Goal: Transaction & Acquisition: Purchase product/service

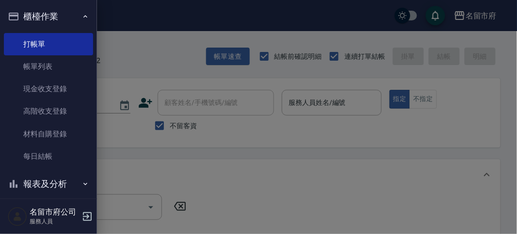
drag, startPoint x: 235, startPoint y: 205, endPoint x: 324, endPoint y: 189, distance: 90.7
click at [240, 204] on div at bounding box center [258, 117] width 517 height 234
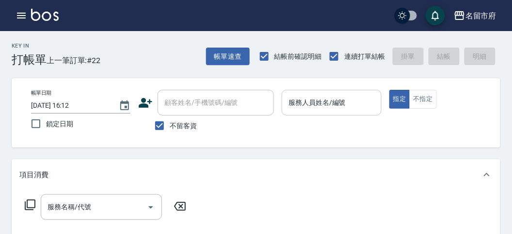
click at [307, 103] on input "服務人員姓名/編號" at bounding box center [331, 102] width 91 height 17
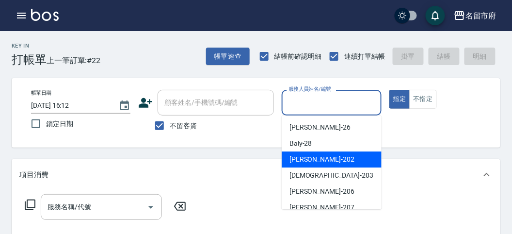
drag, startPoint x: 320, startPoint y: 162, endPoint x: 184, endPoint y: 172, distance: 135.7
click at [320, 162] on div "[PERSON_NAME] -202" at bounding box center [332, 159] width 100 height 16
type input "[PERSON_NAME]-202"
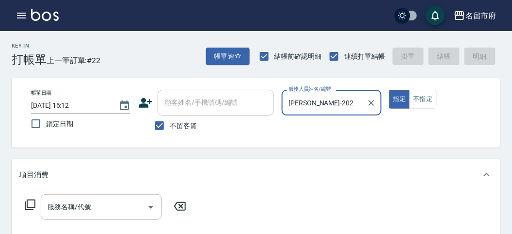
click at [33, 200] on icon at bounding box center [30, 204] width 11 height 11
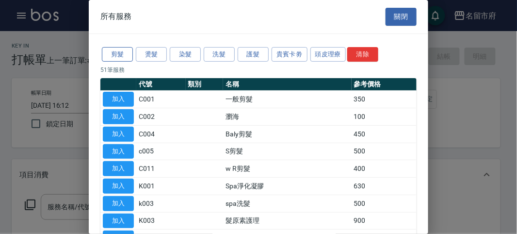
click at [115, 57] on button "剪髮" at bounding box center [117, 54] width 31 height 15
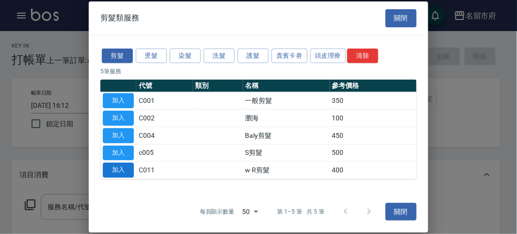
click at [125, 164] on button "加入" at bounding box center [118, 169] width 31 height 15
type input "w R剪髮(C011)"
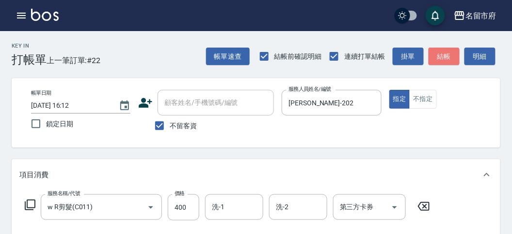
drag, startPoint x: 454, startPoint y: 55, endPoint x: 405, endPoint y: 65, distance: 50.1
click at [453, 54] on button "結帳" at bounding box center [444, 57] width 31 height 18
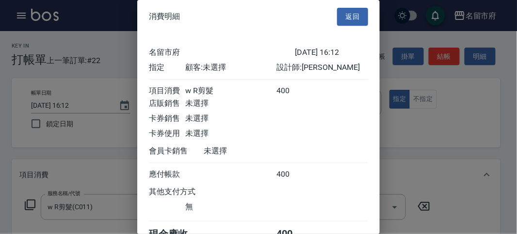
scroll to position [54, 0]
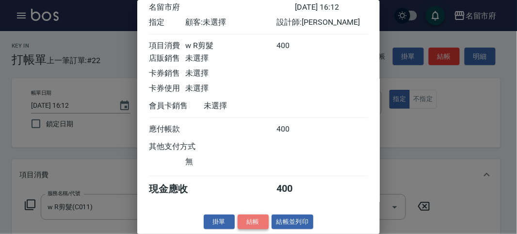
click at [245, 225] on button "結帳" at bounding box center [253, 221] width 31 height 15
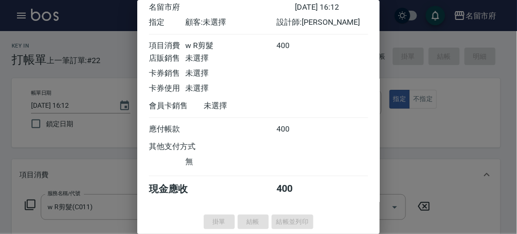
type input "[DATE] 16:50"
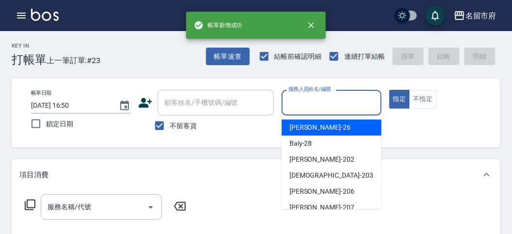
click at [304, 101] on input "服務人員姓名/編號" at bounding box center [331, 102] width 91 height 17
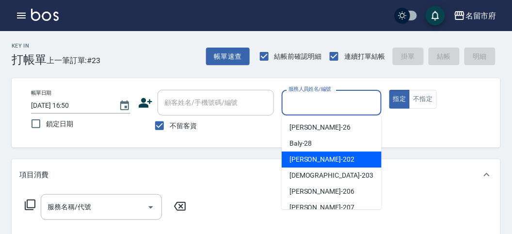
drag, startPoint x: 314, startPoint y: 151, endPoint x: 166, endPoint y: 199, distance: 154.9
click at [314, 152] on div "[PERSON_NAME] -202" at bounding box center [332, 159] width 100 height 16
type input "[PERSON_NAME]-202"
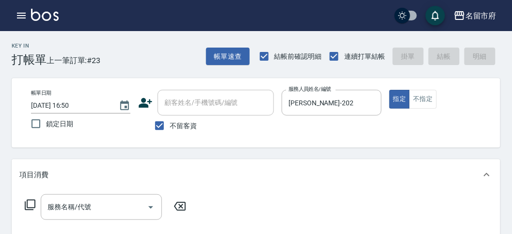
click at [30, 203] on icon at bounding box center [30, 205] width 12 height 12
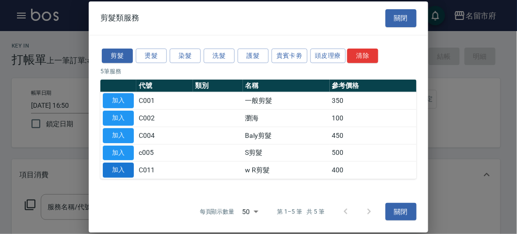
click at [123, 172] on button "加入" at bounding box center [118, 169] width 31 height 15
type input "w R剪髮(C011)"
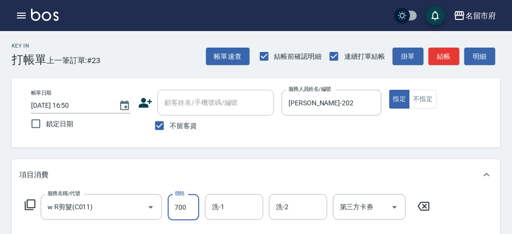
type input "700"
click at [31, 205] on icon at bounding box center [30, 205] width 12 height 12
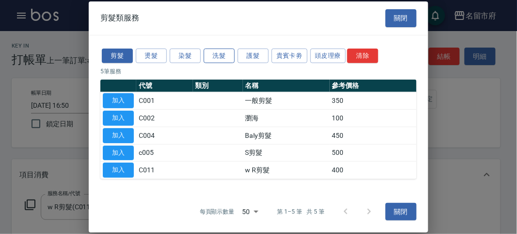
click at [217, 51] on button "洗髮" at bounding box center [219, 55] width 31 height 15
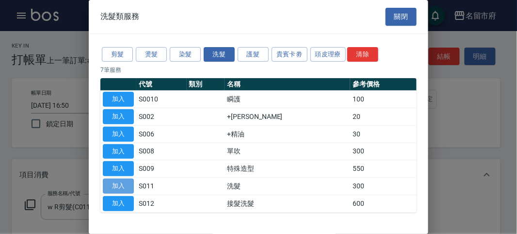
click at [124, 185] on button "加入" at bounding box center [118, 185] width 31 height 15
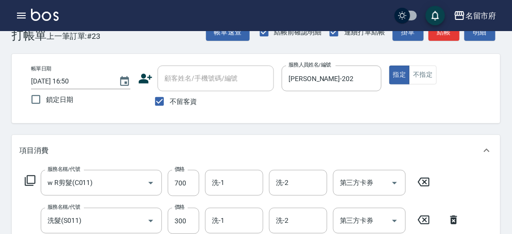
click at [31, 180] on icon at bounding box center [30, 181] width 12 height 12
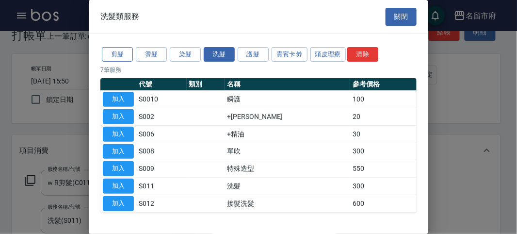
click at [122, 50] on button "剪髮" at bounding box center [117, 54] width 31 height 15
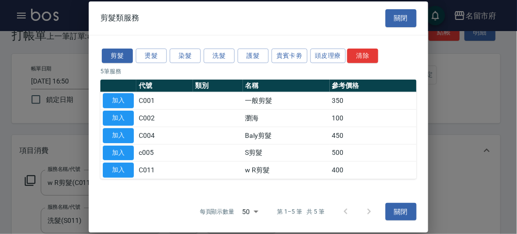
drag, startPoint x: 122, startPoint y: 174, endPoint x: 165, endPoint y: 195, distance: 47.9
click at [120, 172] on button "加入" at bounding box center [118, 169] width 31 height 15
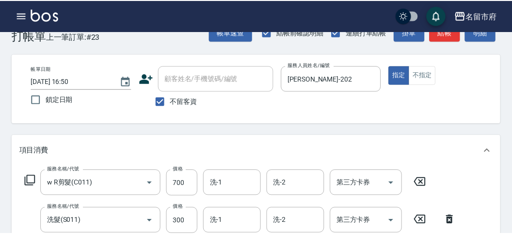
scroll to position [165, 0]
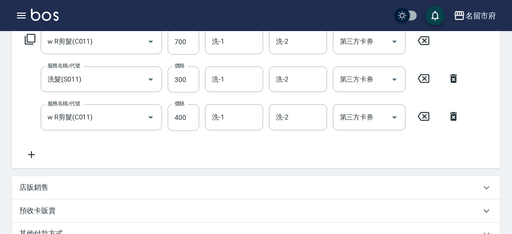
click at [31, 42] on icon at bounding box center [30, 39] width 12 height 12
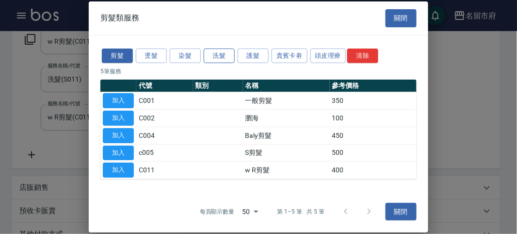
click at [209, 56] on button "洗髮" at bounding box center [219, 55] width 31 height 15
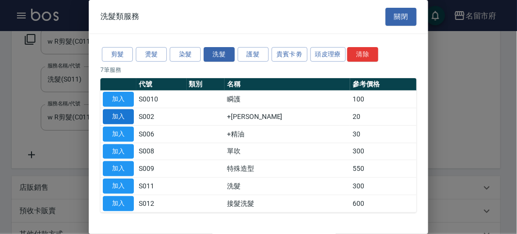
click at [121, 113] on button "加入" at bounding box center [118, 116] width 31 height 15
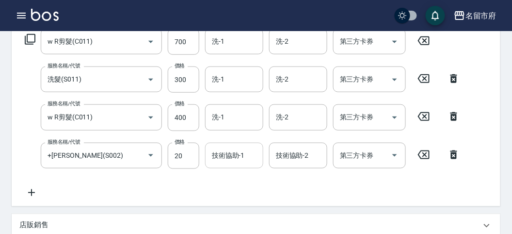
click at [239, 160] on input "技術協助-1" at bounding box center [234, 155] width 49 height 17
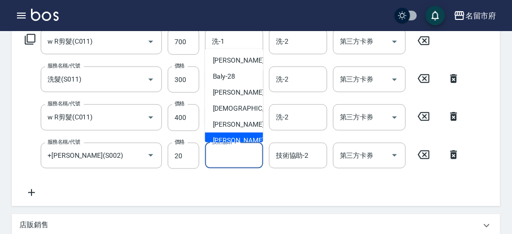
scroll to position [106, 0]
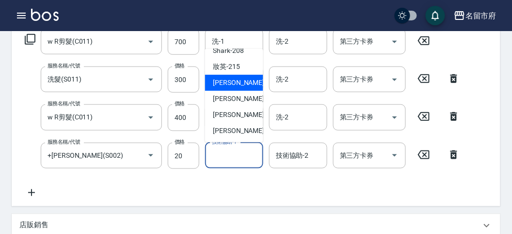
click at [230, 84] on span "小靜 -216" at bounding box center [245, 83] width 65 height 10
type input "小靜-216"
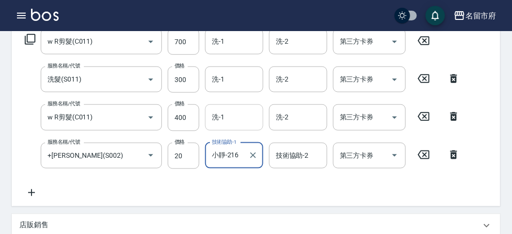
click at [230, 122] on input "洗-1" at bounding box center [234, 117] width 49 height 17
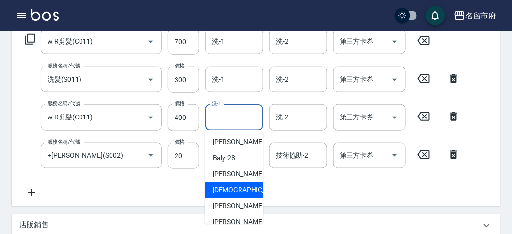
scroll to position [54, 0]
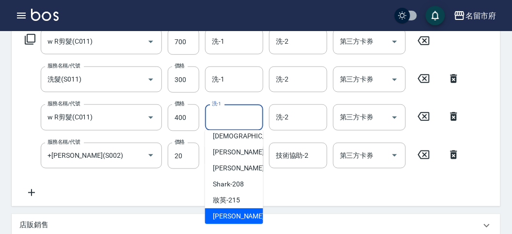
click at [241, 214] on div "小靜 -216" at bounding box center [234, 216] width 58 height 16
type input "小靜-216"
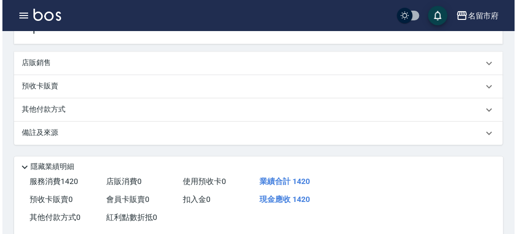
scroll to position [397, 0]
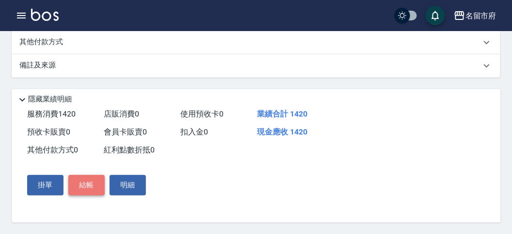
click at [95, 187] on button "結帳" at bounding box center [86, 185] width 36 height 20
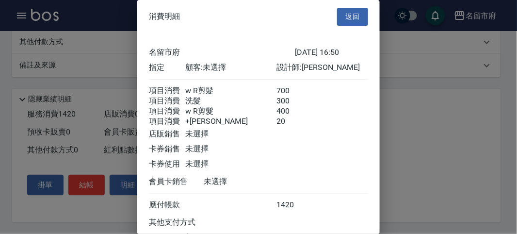
scroll to position [87, 0]
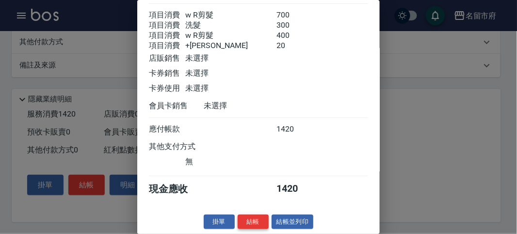
click at [250, 218] on button "結帳" at bounding box center [253, 221] width 31 height 15
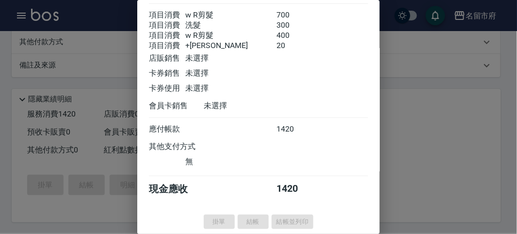
type input "[DATE] 16:51"
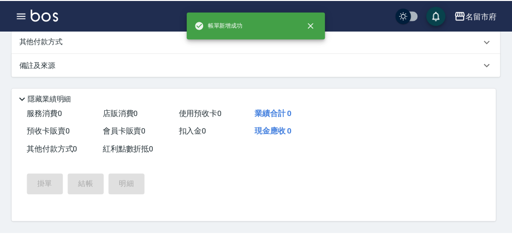
scroll to position [0, 0]
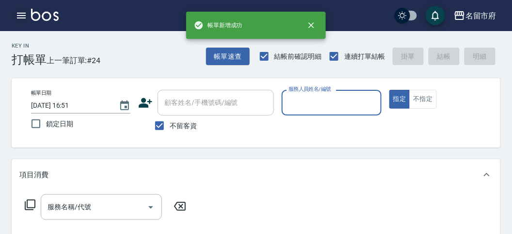
click at [25, 14] on icon "button" at bounding box center [22, 16] width 12 height 12
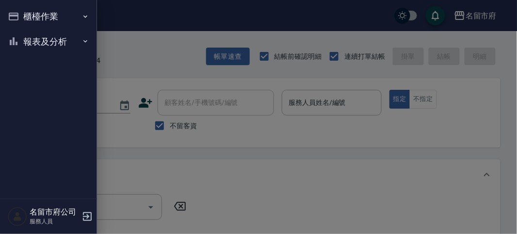
click at [25, 14] on button "櫃檯作業" at bounding box center [48, 16] width 89 height 25
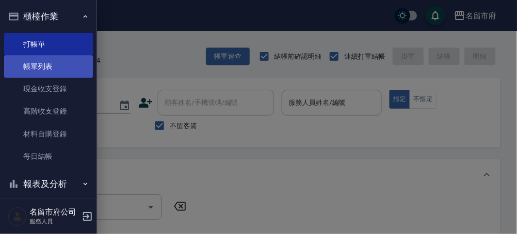
drag, startPoint x: 49, startPoint y: 59, endPoint x: 45, endPoint y: 63, distance: 5.2
click at [48, 59] on link "帳單列表" at bounding box center [48, 66] width 89 height 22
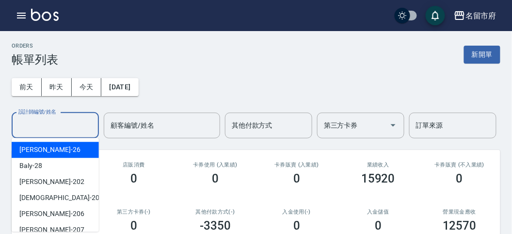
click at [60, 126] on input "設計師編號/姓名" at bounding box center [55, 125] width 79 height 17
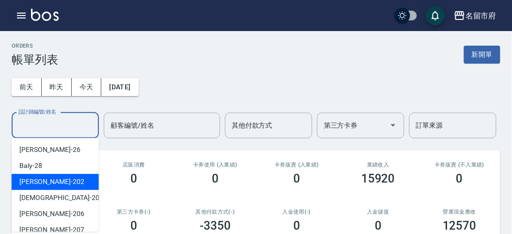
drag, startPoint x: 62, startPoint y: 178, endPoint x: 107, endPoint y: 170, distance: 45.9
click at [62, 178] on div "[PERSON_NAME] -202" at bounding box center [55, 182] width 87 height 16
type input "[PERSON_NAME]-202"
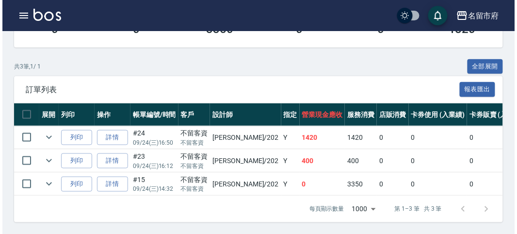
scroll to position [96, 0]
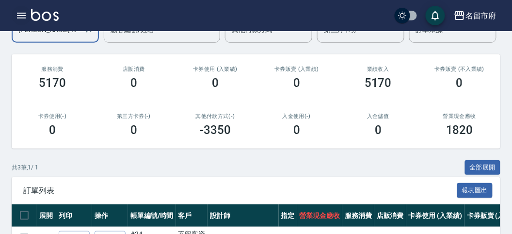
click at [19, 12] on icon "button" at bounding box center [22, 16] width 12 height 12
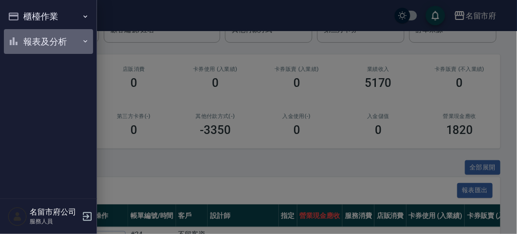
click at [26, 39] on button "報表及分析" at bounding box center [48, 41] width 89 height 25
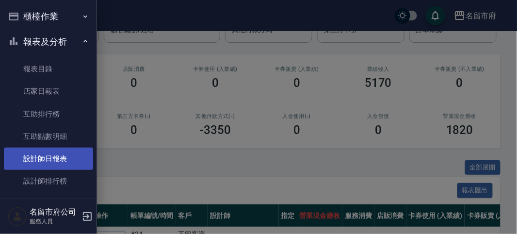
click at [62, 159] on link "設計師日報表" at bounding box center [48, 158] width 89 height 22
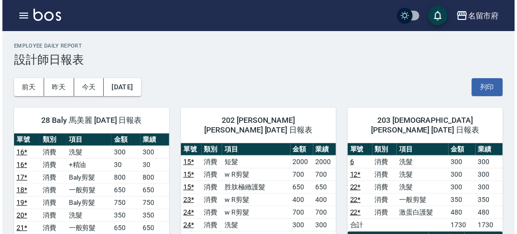
scroll to position [162, 0]
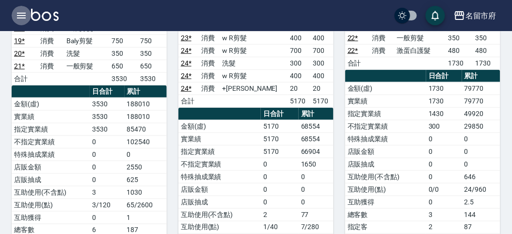
click at [23, 12] on icon "button" at bounding box center [22, 16] width 12 height 12
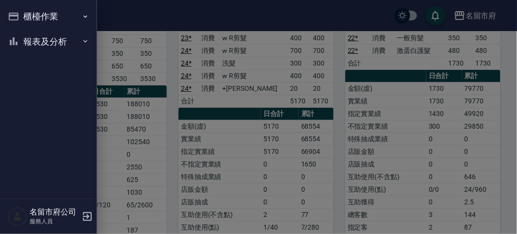
click at [23, 12] on button "櫃檯作業" at bounding box center [48, 16] width 89 height 25
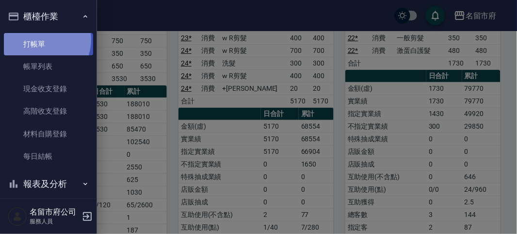
click at [40, 39] on link "打帳單" at bounding box center [48, 44] width 89 height 22
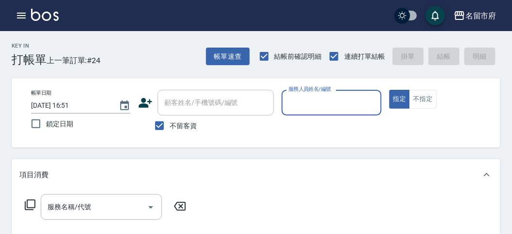
click at [316, 107] on input "服務人員姓名/編號" at bounding box center [331, 102] width 91 height 17
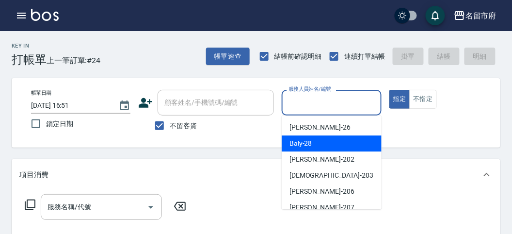
click at [309, 145] on span "Baly -28" at bounding box center [301, 143] width 23 height 10
type input "Baly-28"
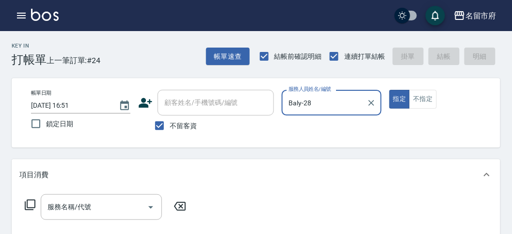
click at [30, 205] on icon at bounding box center [30, 205] width 12 height 12
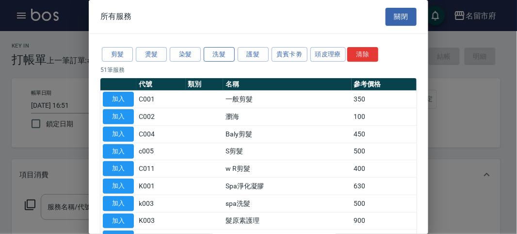
click at [221, 56] on button "洗髮" at bounding box center [219, 54] width 31 height 15
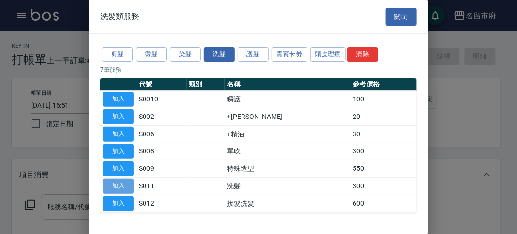
click at [125, 188] on button "加入" at bounding box center [118, 185] width 31 height 15
type input "洗髮(S011)"
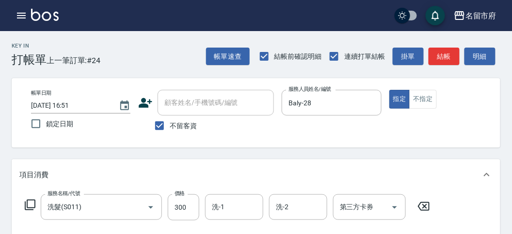
click at [30, 199] on icon at bounding box center [30, 205] width 12 height 12
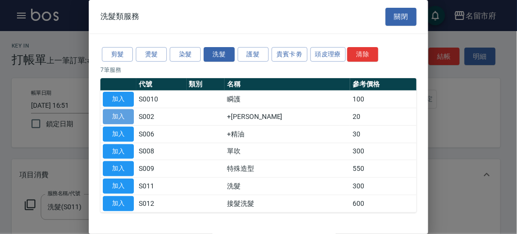
click at [110, 116] on button "加入" at bounding box center [118, 116] width 31 height 15
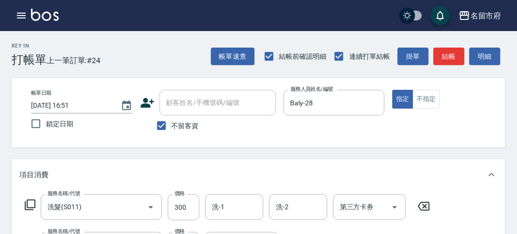
drag, startPoint x: 110, startPoint y: 116, endPoint x: 191, endPoint y: 119, distance: 80.6
click at [115, 116] on label "鎖定日期" at bounding box center [75, 123] width 99 height 20
click at [46, 116] on input "鎖定日期" at bounding box center [36, 123] width 20 height 20
checkbox input "true"
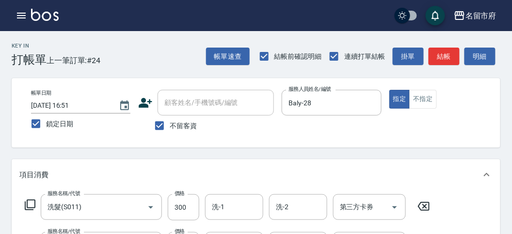
click at [416, 207] on icon at bounding box center [424, 206] width 24 height 12
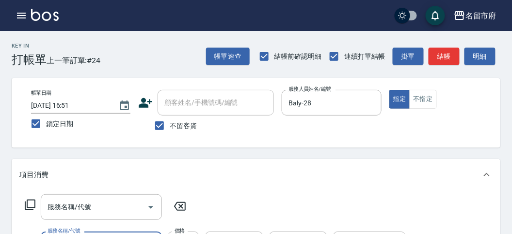
scroll to position [127, 0]
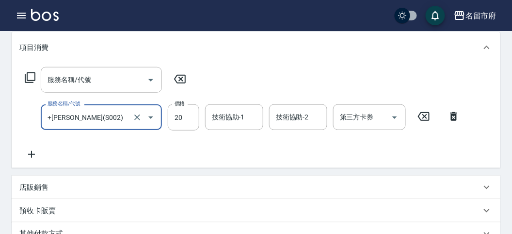
click at [111, 122] on input "+[PERSON_NAME](S002)" at bounding box center [87, 117] width 85 height 17
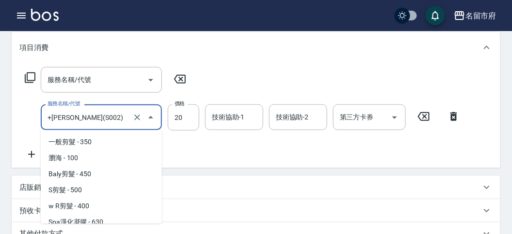
scroll to position [470, 0]
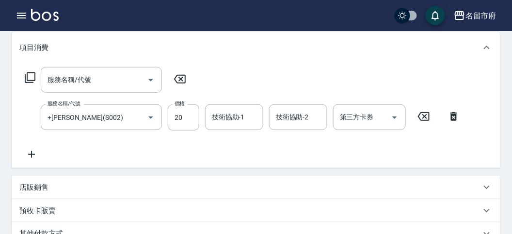
click at [456, 118] on icon at bounding box center [454, 116] width 7 height 9
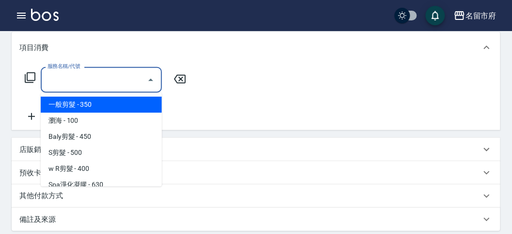
click at [96, 80] on input "服務名稱/代號" at bounding box center [94, 79] width 98 height 17
click at [32, 76] on icon at bounding box center [30, 78] width 12 height 12
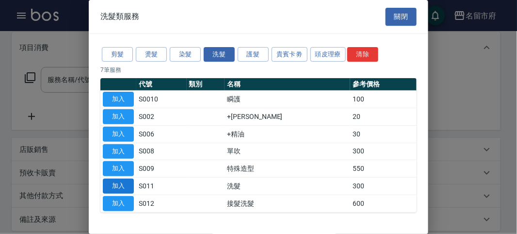
click at [124, 178] on button "加入" at bounding box center [118, 185] width 31 height 15
type input "洗髮(S011)"
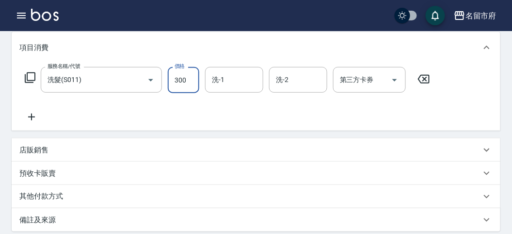
click at [191, 79] on input "300" at bounding box center [184, 80] width 32 height 26
click at [243, 70] on div "洗-1" at bounding box center [234, 80] width 58 height 26
type input "350"
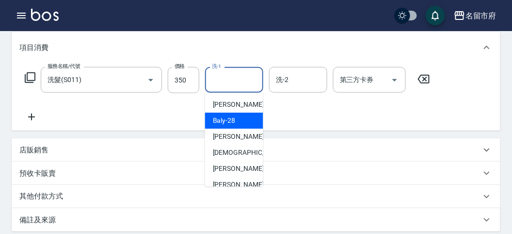
scroll to position [106, 0]
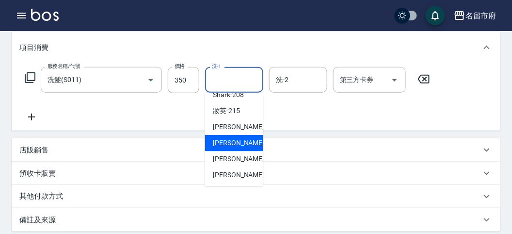
click at [233, 143] on span "Min Min -218" at bounding box center [245, 143] width 65 height 10
type input "Min Min-218"
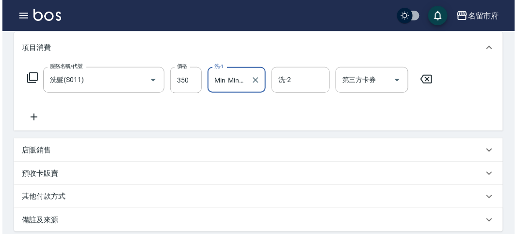
scroll to position [284, 0]
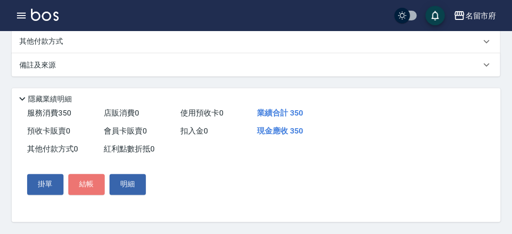
drag, startPoint x: 73, startPoint y: 182, endPoint x: 159, endPoint y: 184, distance: 85.9
click at [74, 182] on button "結帳" at bounding box center [86, 184] width 36 height 20
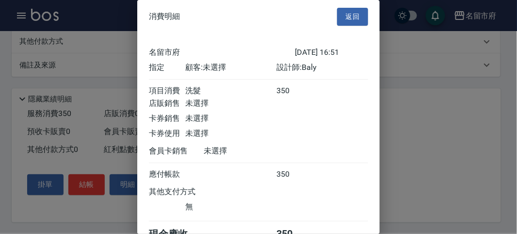
scroll to position [54, 0]
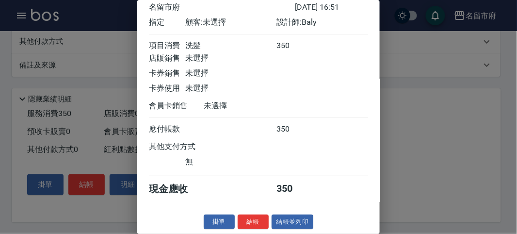
drag, startPoint x: 249, startPoint y: 225, endPoint x: 238, endPoint y: 219, distance: 12.2
click at [242, 222] on button "結帳" at bounding box center [253, 221] width 31 height 15
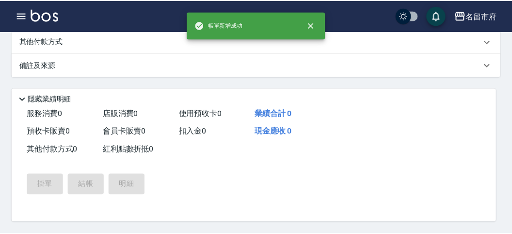
scroll to position [0, 0]
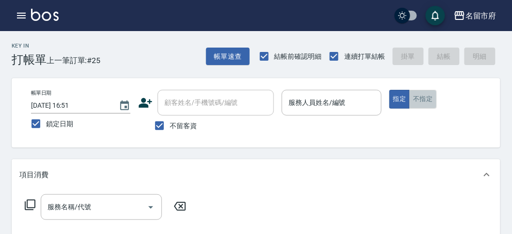
click at [428, 99] on button "不指定" at bounding box center [422, 99] width 27 height 19
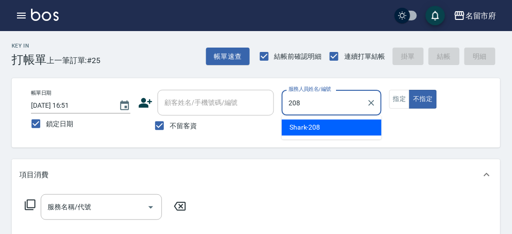
click at [317, 125] on span "Shark -208" at bounding box center [305, 127] width 31 height 10
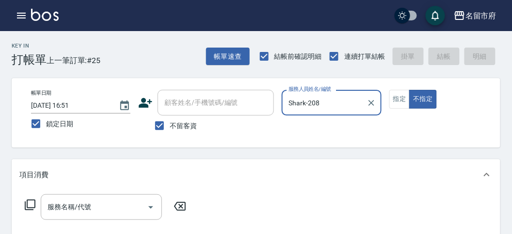
type input "Shark-208"
click at [29, 202] on icon at bounding box center [30, 205] width 12 height 12
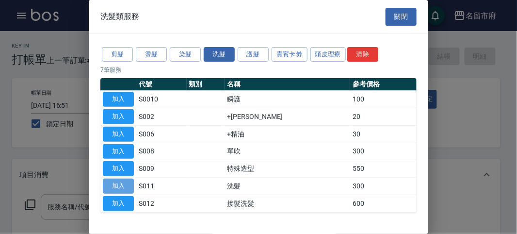
click at [120, 184] on button "加入" at bounding box center [118, 185] width 31 height 15
type input "洗髮(S011)"
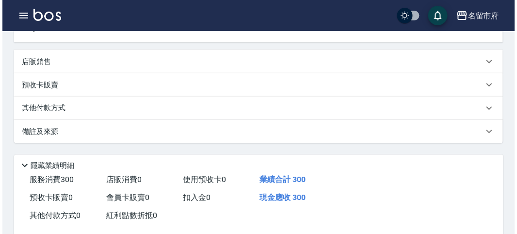
scroll to position [284, 0]
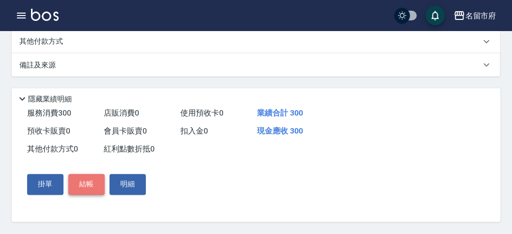
click at [93, 182] on button "結帳" at bounding box center [86, 184] width 36 height 20
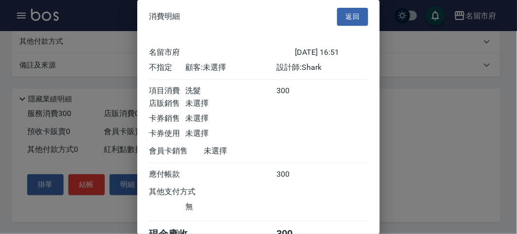
scroll to position [54, 0]
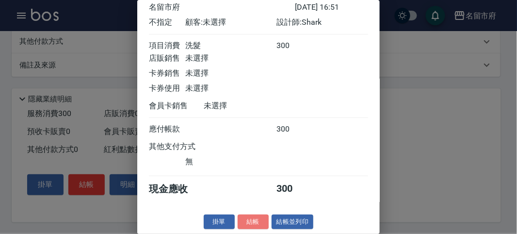
click at [240, 217] on button "結帳" at bounding box center [253, 221] width 31 height 15
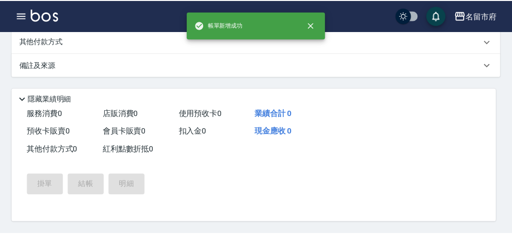
scroll to position [0, 0]
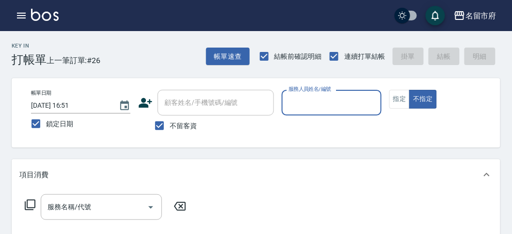
click at [304, 106] on input "服務人員姓名/編號" at bounding box center [331, 102] width 91 height 17
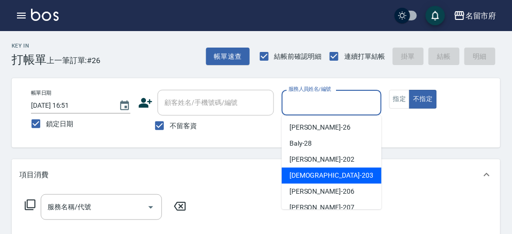
drag, startPoint x: 311, startPoint y: 174, endPoint x: 0, endPoint y: 190, distance: 311.8
click at [311, 175] on span "聖德 -203" at bounding box center [332, 175] width 84 height 10
type input "聖德-203"
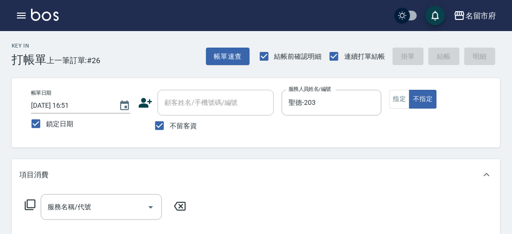
click at [25, 204] on icon at bounding box center [30, 204] width 11 height 11
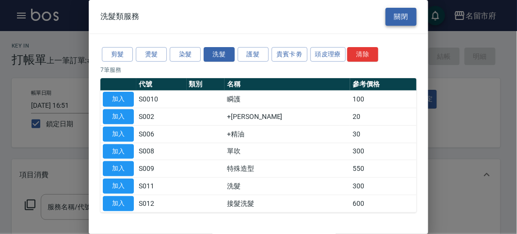
click at [393, 18] on button "關閉" at bounding box center [401, 17] width 31 height 18
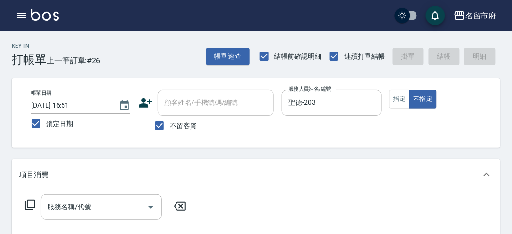
scroll to position [108, 0]
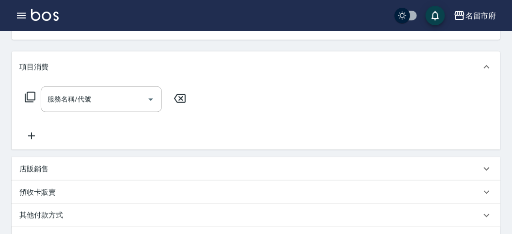
click at [37, 166] on p "店販銷售" at bounding box center [33, 169] width 29 height 10
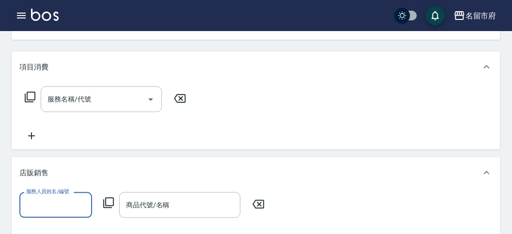
scroll to position [0, 0]
click at [53, 208] on input "服務人員姓名/編號" at bounding box center [56, 204] width 64 height 17
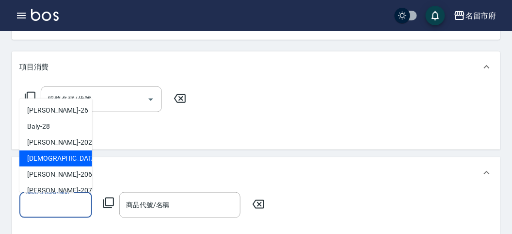
click at [56, 160] on div "聖德 -203" at bounding box center [55, 158] width 73 height 16
type input "聖德-203"
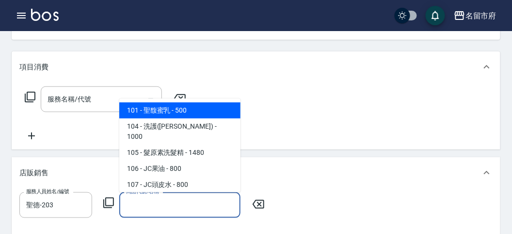
click at [170, 206] on input "商品代號/名稱" at bounding box center [180, 204] width 113 height 17
click at [179, 110] on span "101 - 聖馥蜜乳 - 500" at bounding box center [179, 110] width 121 height 16
type input "聖馥蜜乳"
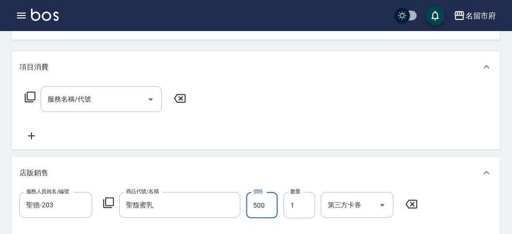
click at [254, 212] on input "500" at bounding box center [262, 205] width 32 height 26
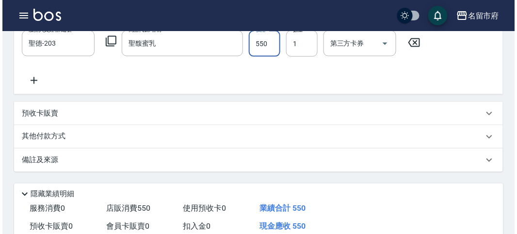
scroll to position [366, 0]
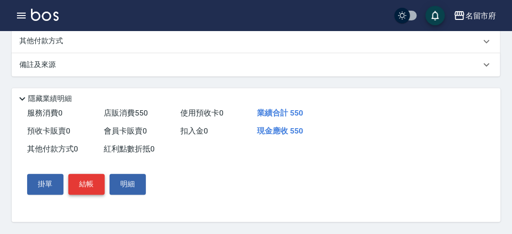
type input "550"
click at [92, 186] on button "結帳" at bounding box center [86, 184] width 36 height 20
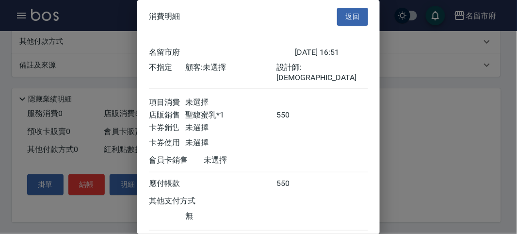
scroll to position [54, 0]
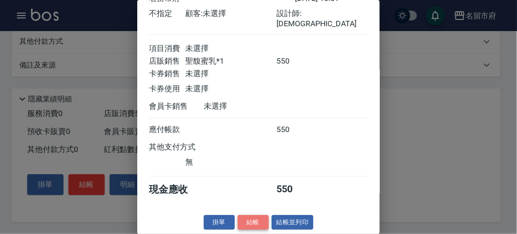
click at [255, 219] on button "結帳" at bounding box center [253, 222] width 31 height 15
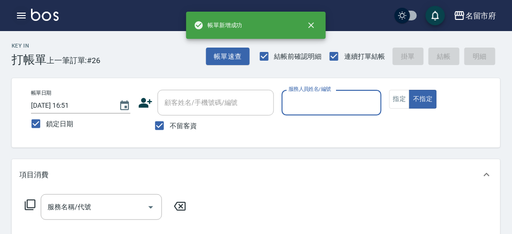
scroll to position [0, 0]
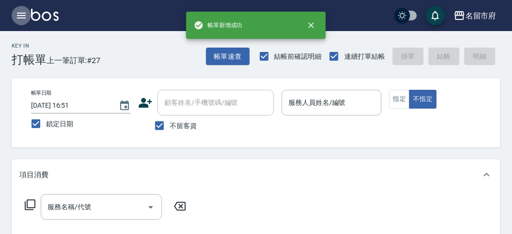
click at [22, 13] on icon "button" at bounding box center [21, 16] width 9 height 6
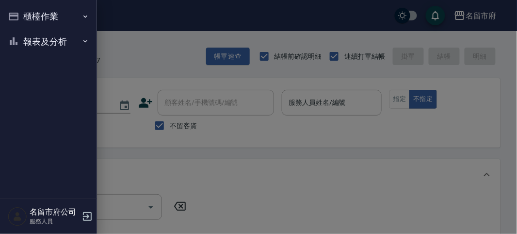
click at [42, 42] on button "報表及分析" at bounding box center [48, 41] width 89 height 25
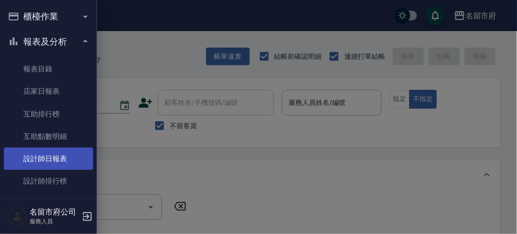
click at [31, 156] on link "設計師日報表" at bounding box center [48, 158] width 89 height 22
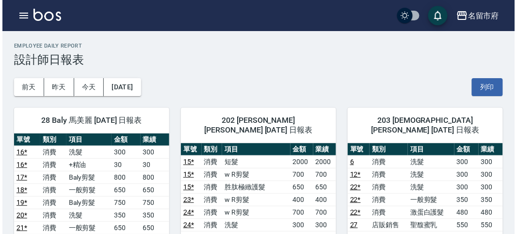
scroll to position [54, 0]
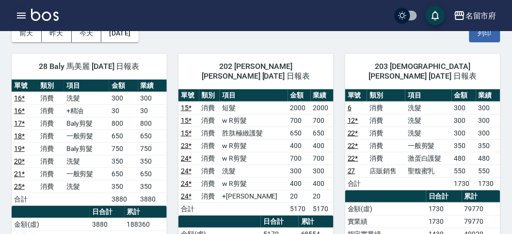
click at [16, 13] on icon "button" at bounding box center [22, 16] width 12 height 12
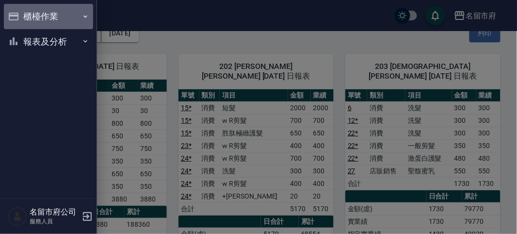
click at [16, 13] on button "櫃檯作業" at bounding box center [48, 16] width 89 height 25
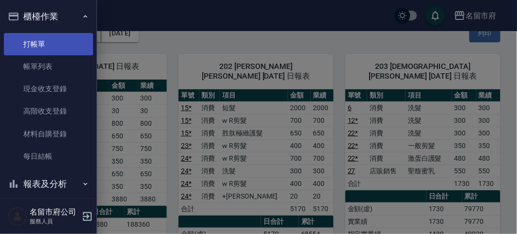
click at [36, 40] on link "打帳單" at bounding box center [48, 44] width 89 height 22
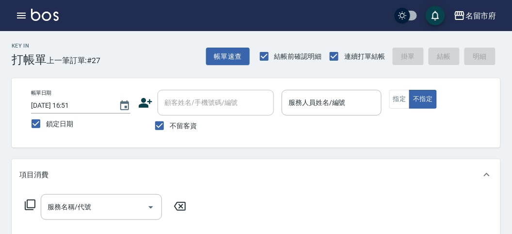
click at [134, 61] on div "Key In 打帳單 上一筆訂單:#27 帳單速查 結帳前確認明細 連續打單結帳 掛單 結帳 明細" at bounding box center [250, 48] width 501 height 35
